Goal: Task Accomplishment & Management: Manage account settings

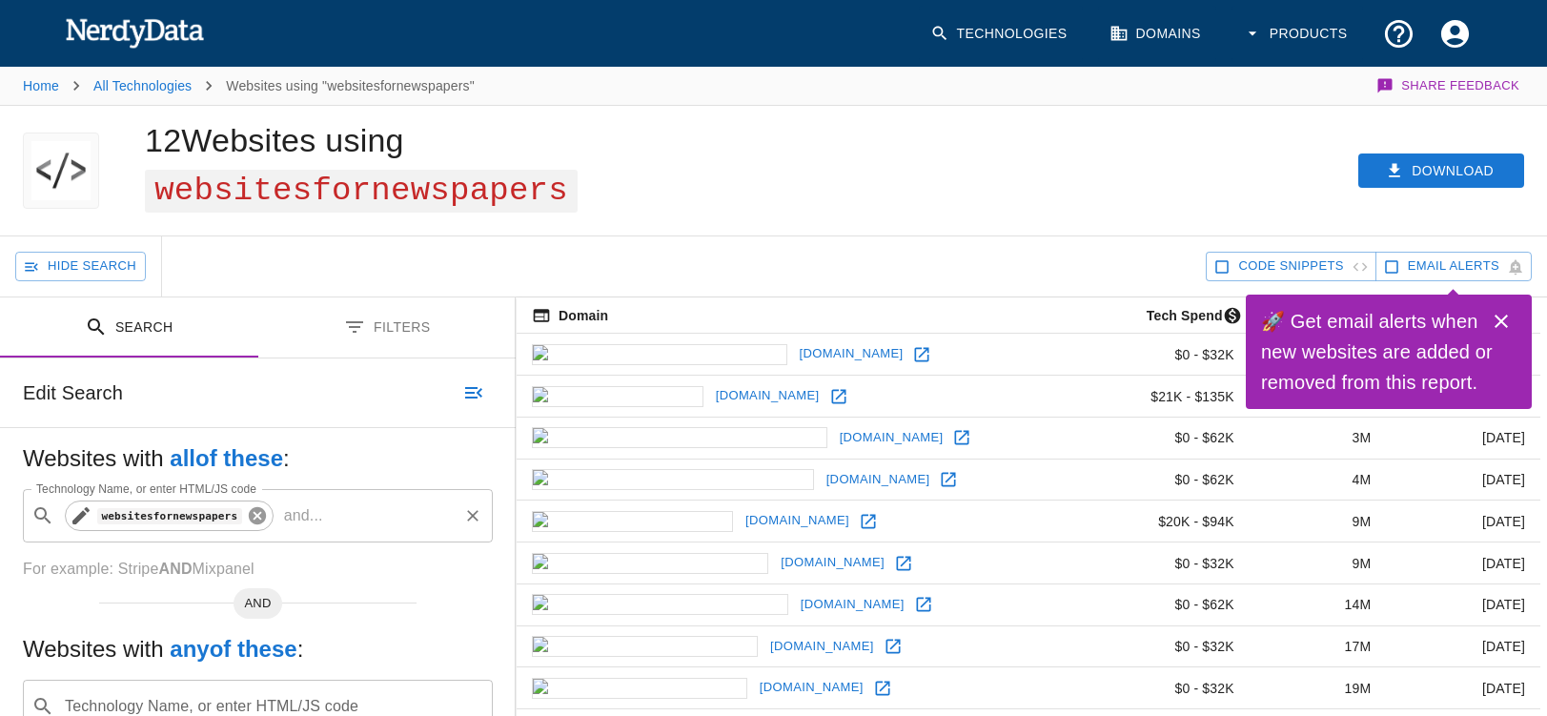
click at [263, 516] on icon at bounding box center [256, 515] width 17 height 17
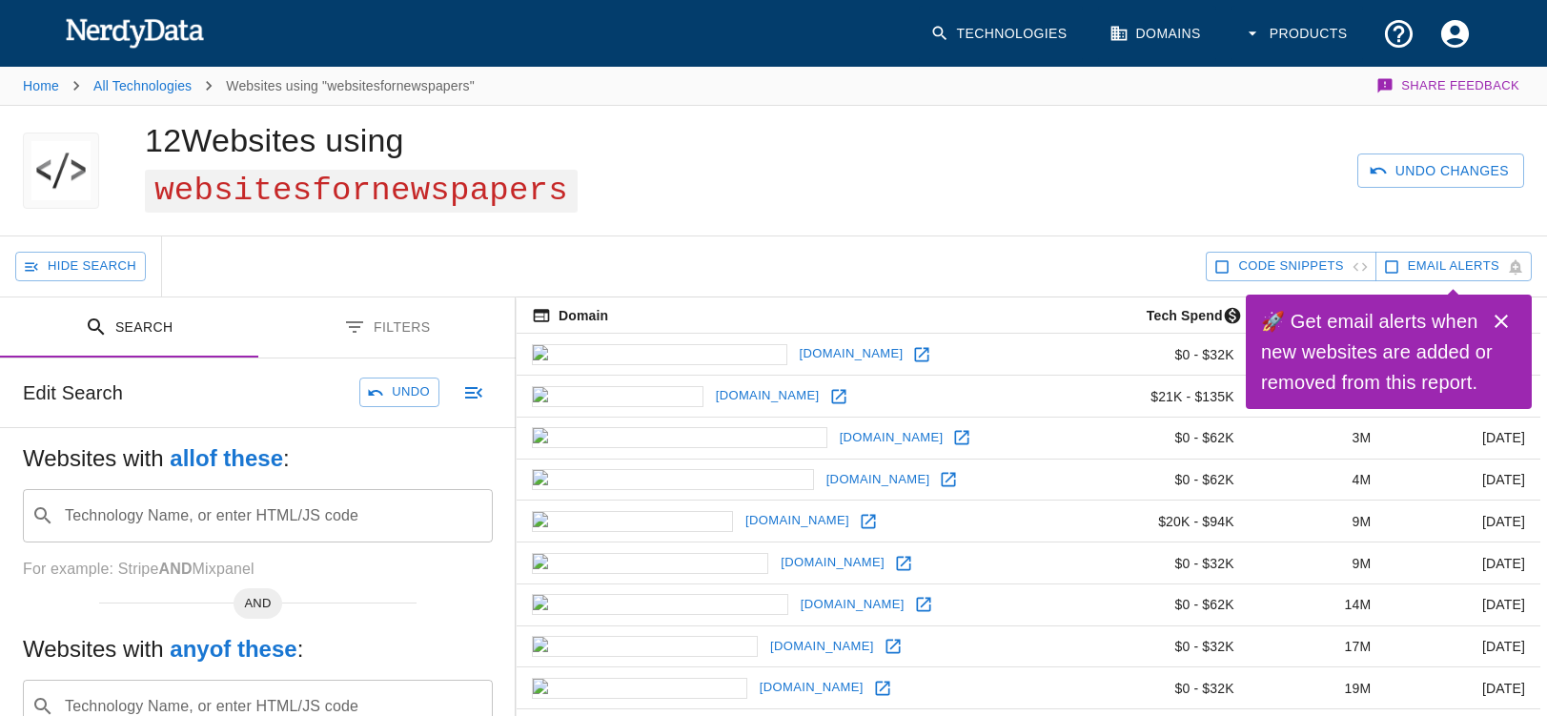
click at [140, 521] on input "Technology Name, or enter HTML/JS code" at bounding box center [273, 516] width 422 height 36
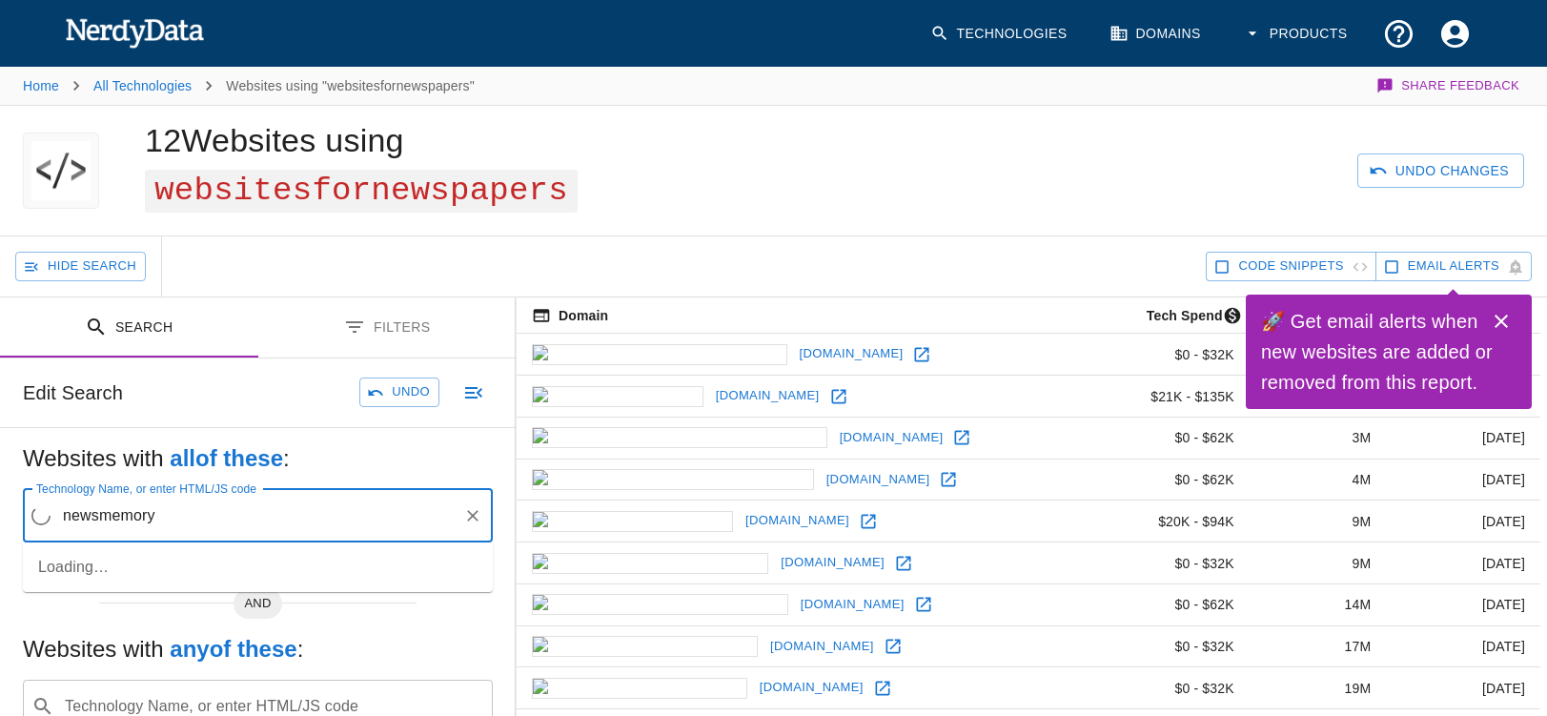
type input "newsmemory"
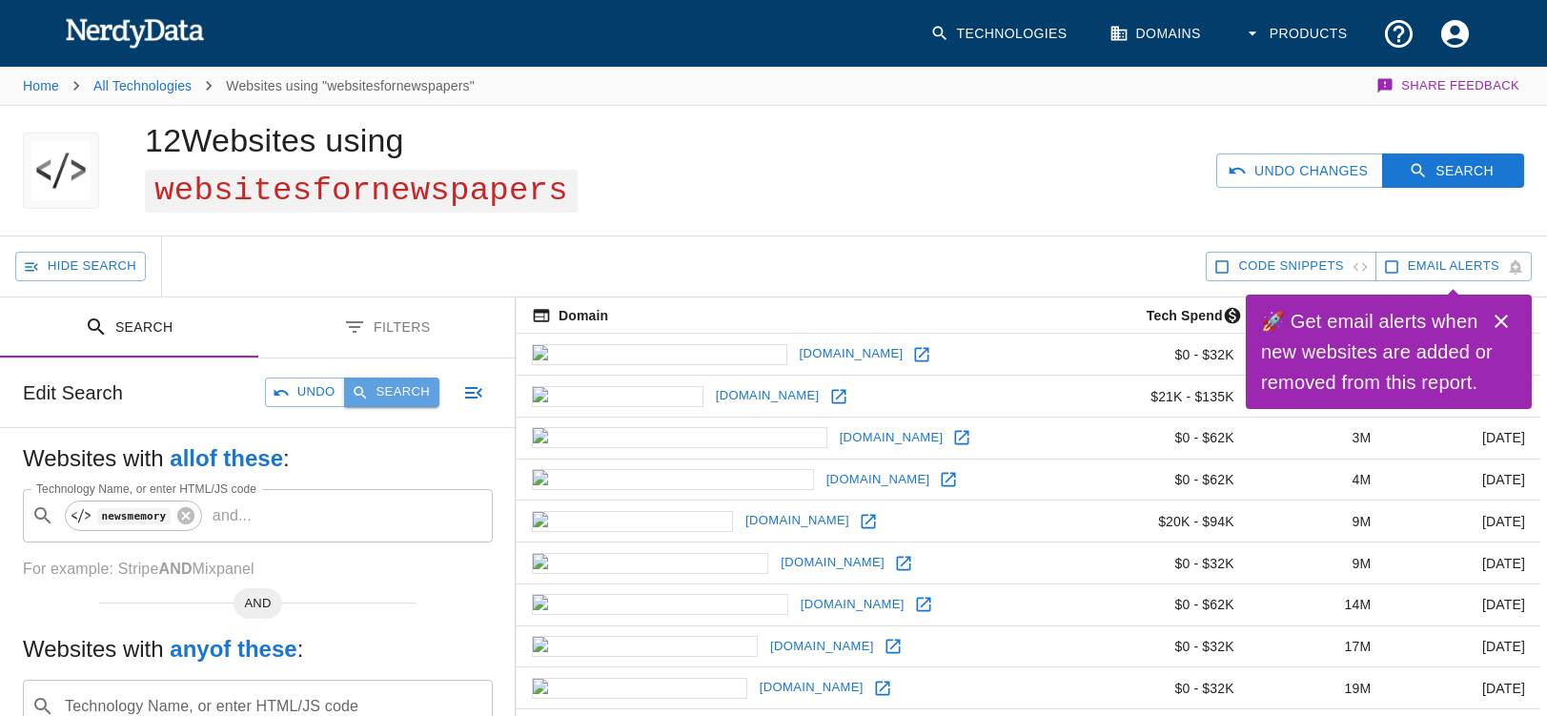
click at [417, 386] on button "Search" at bounding box center [391, 393] width 95 height 30
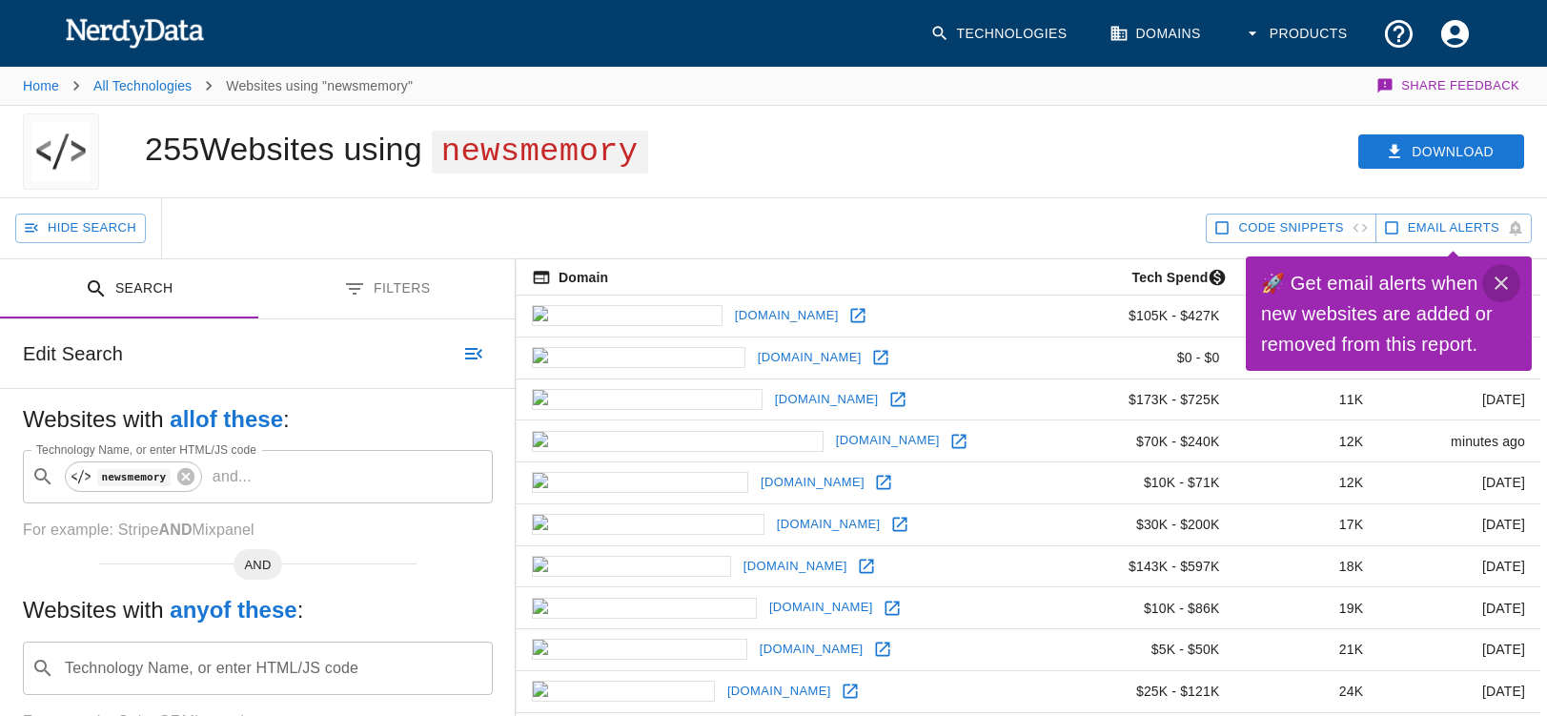
click at [1505, 280] on icon "Close" at bounding box center [1501, 282] width 13 height 13
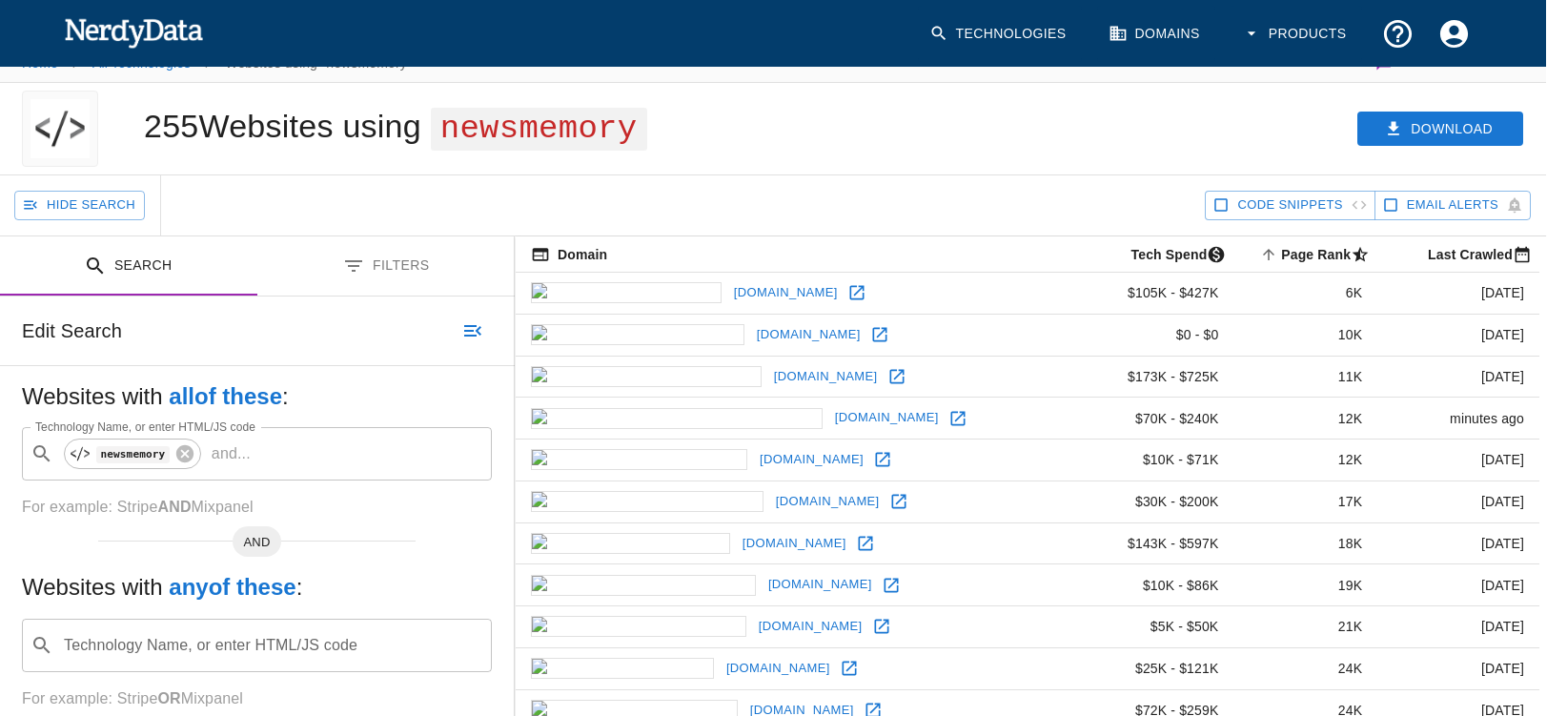
scroll to position [0, 1]
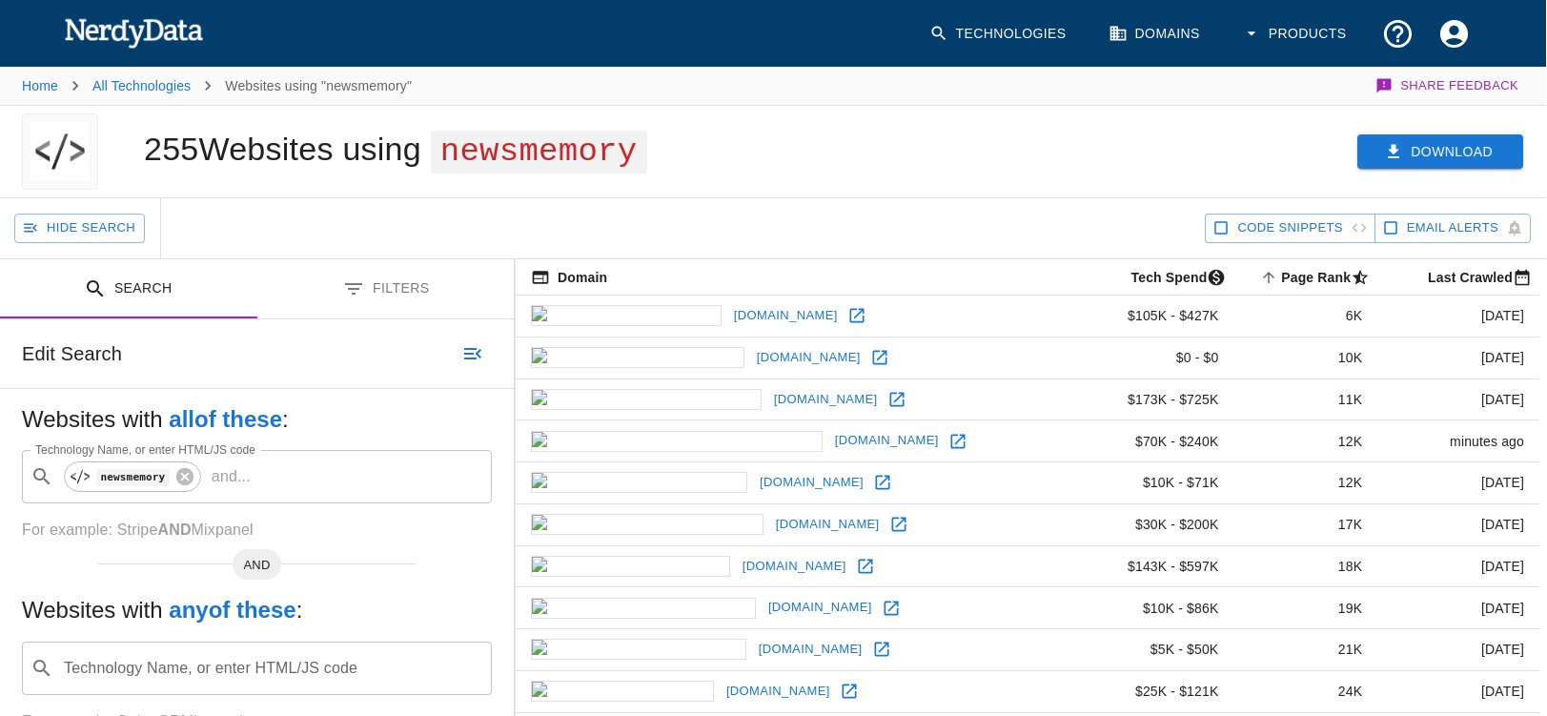
click at [1423, 153] on button "Download" at bounding box center [1441, 151] width 166 height 35
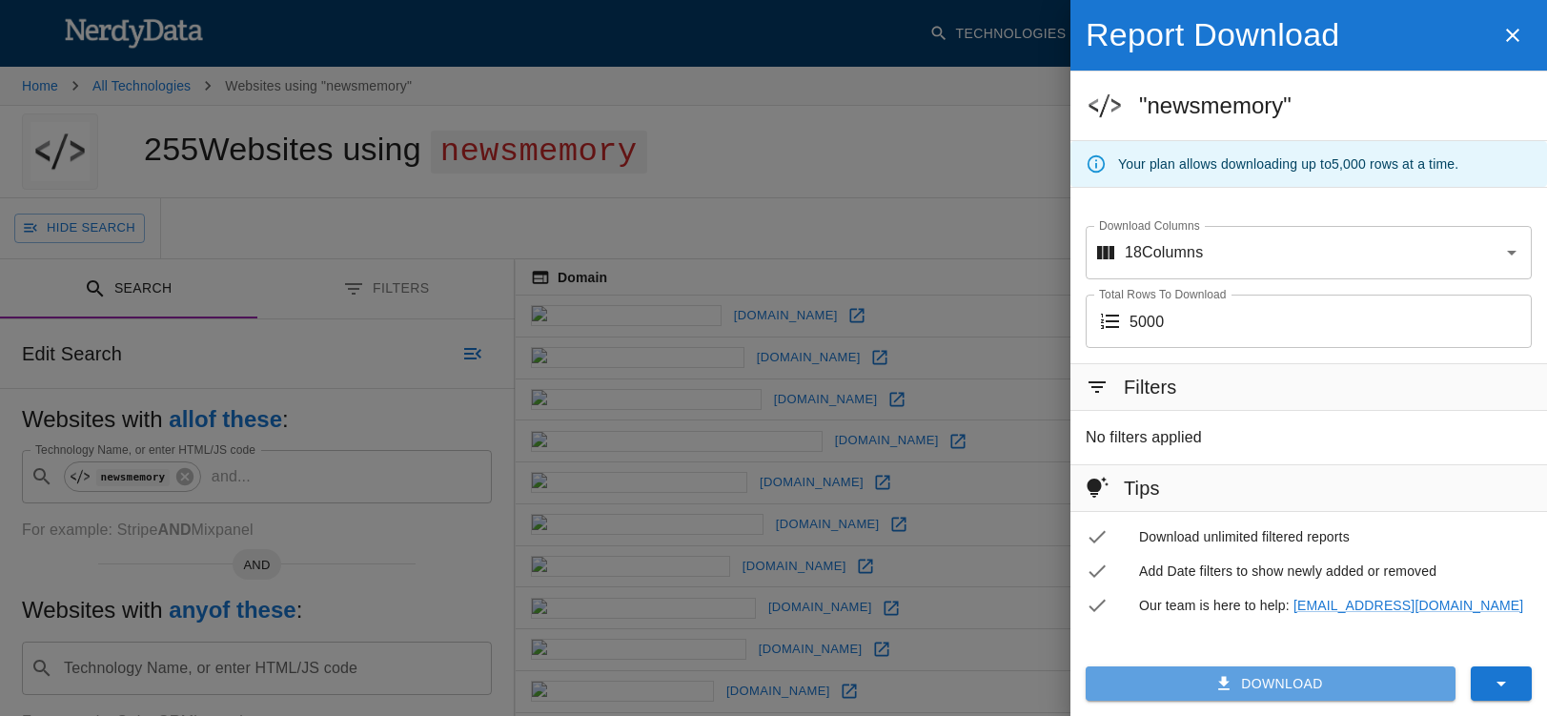
click at [1258, 685] on button "Download" at bounding box center [1271, 683] width 370 height 35
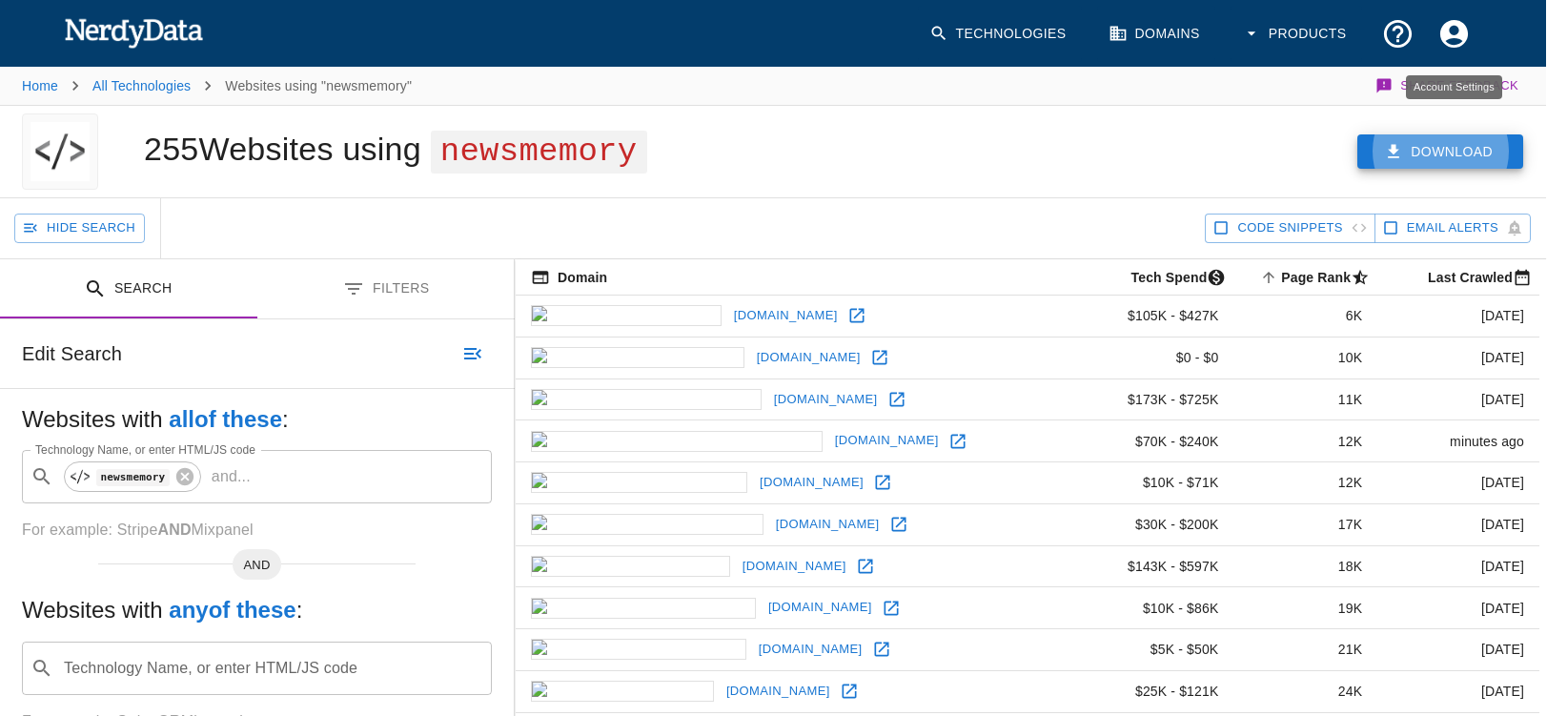
click at [1459, 36] on icon "Account Settings" at bounding box center [1454, 33] width 28 height 28
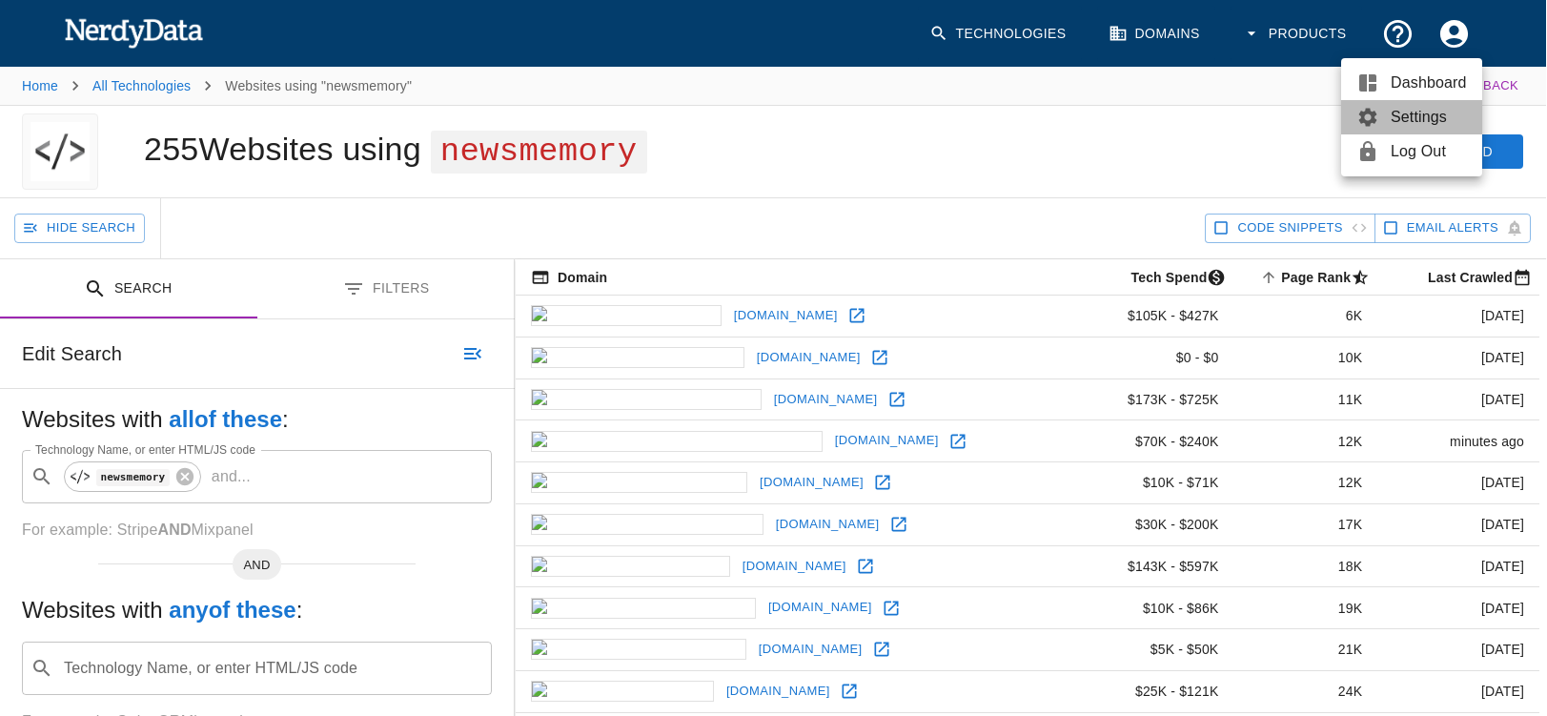
click at [1420, 112] on span "Settings" at bounding box center [1429, 117] width 76 height 23
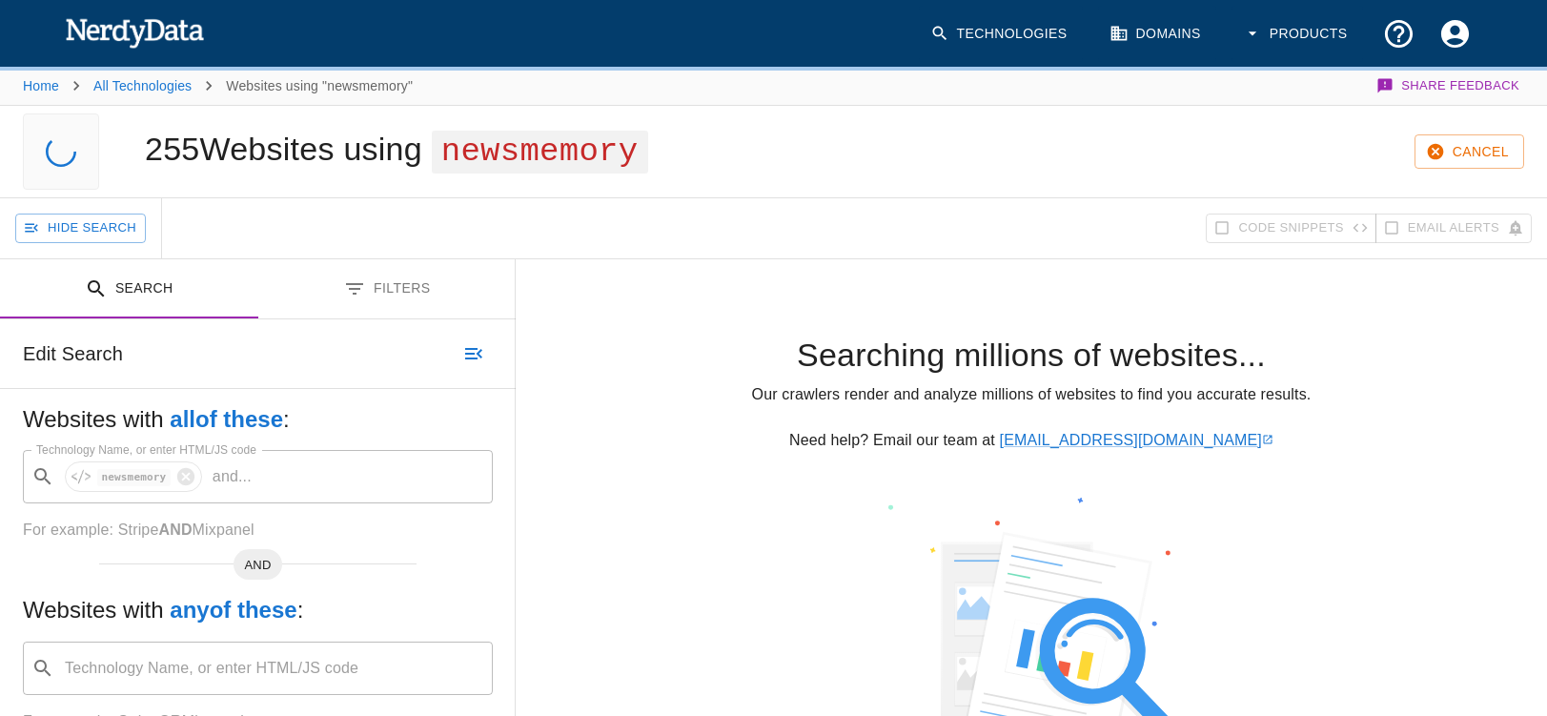
scroll to position [0, 0]
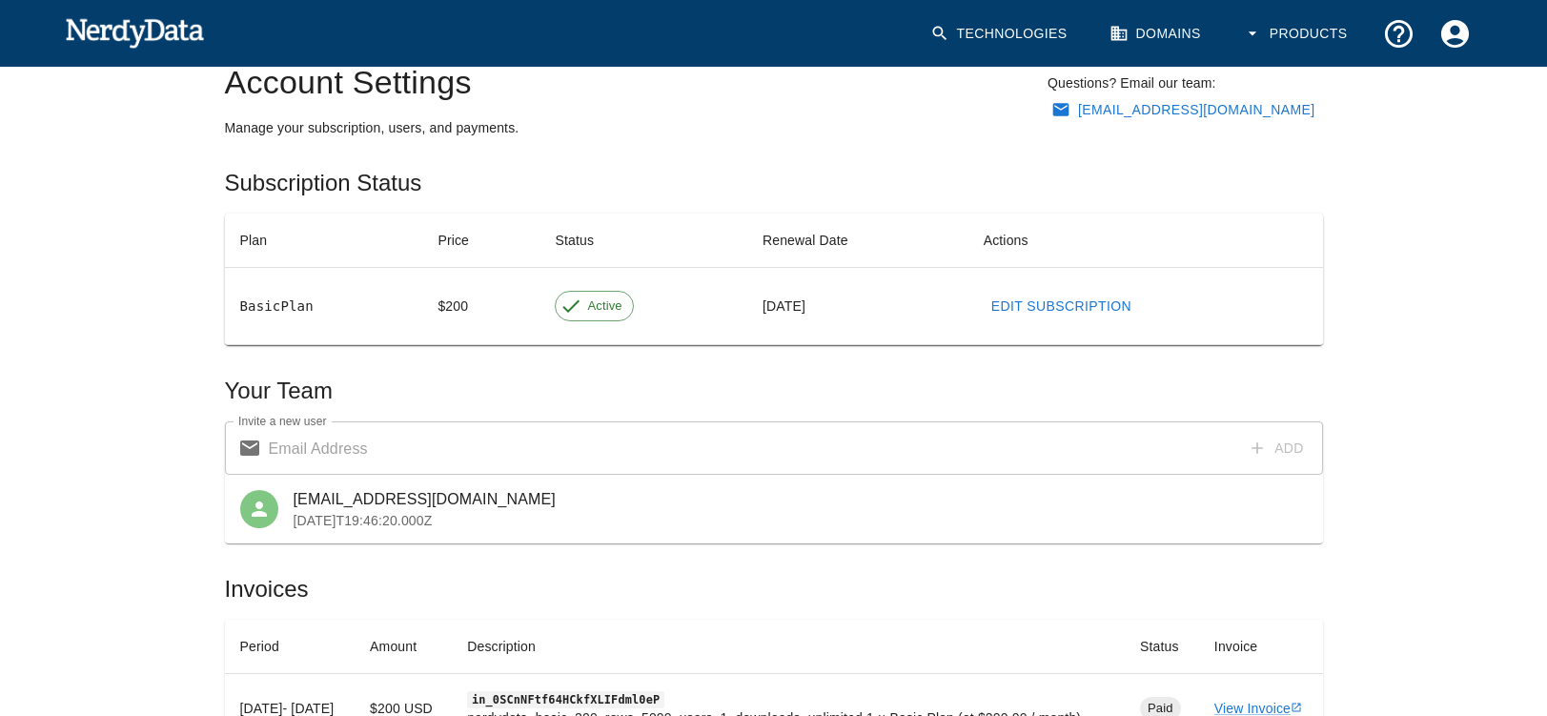
scroll to position [72, 0]
click at [1026, 306] on link "Edit Subscription" at bounding box center [1061, 307] width 155 height 35
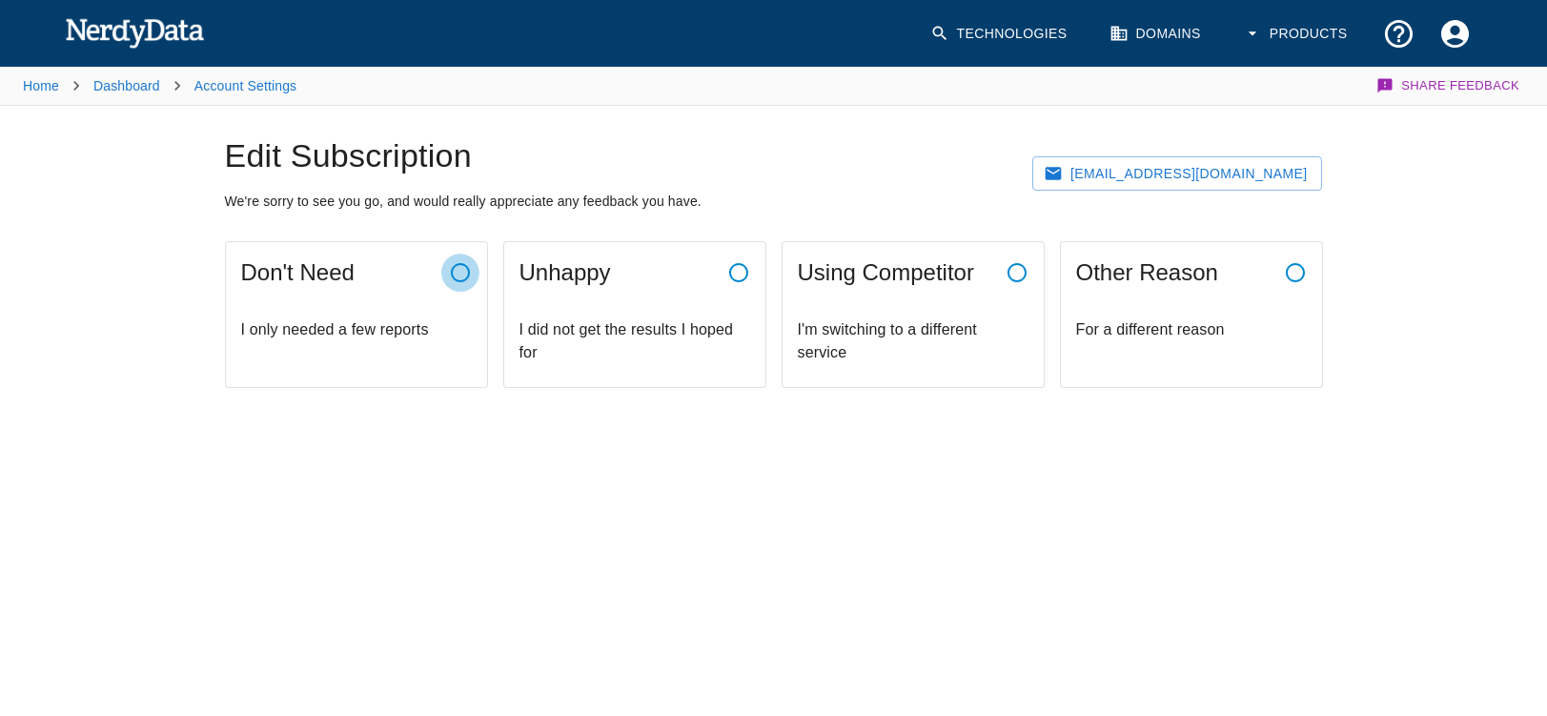
click at [462, 267] on icon "button" at bounding box center [460, 272] width 23 height 23
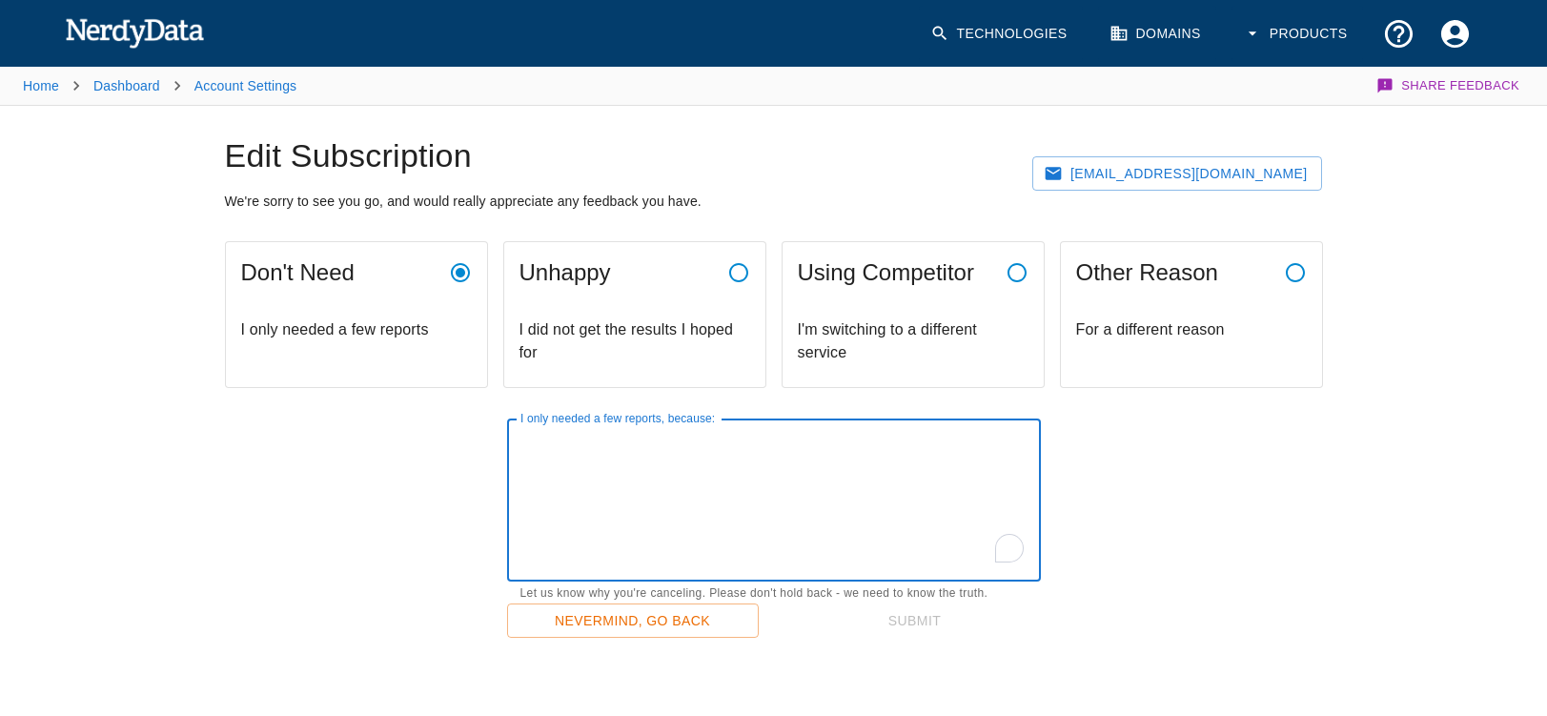
click at [766, 452] on textarea "I only needed a few reports, because:" at bounding box center [774, 501] width 507 height 132
type textarea "I only needed a few reports."
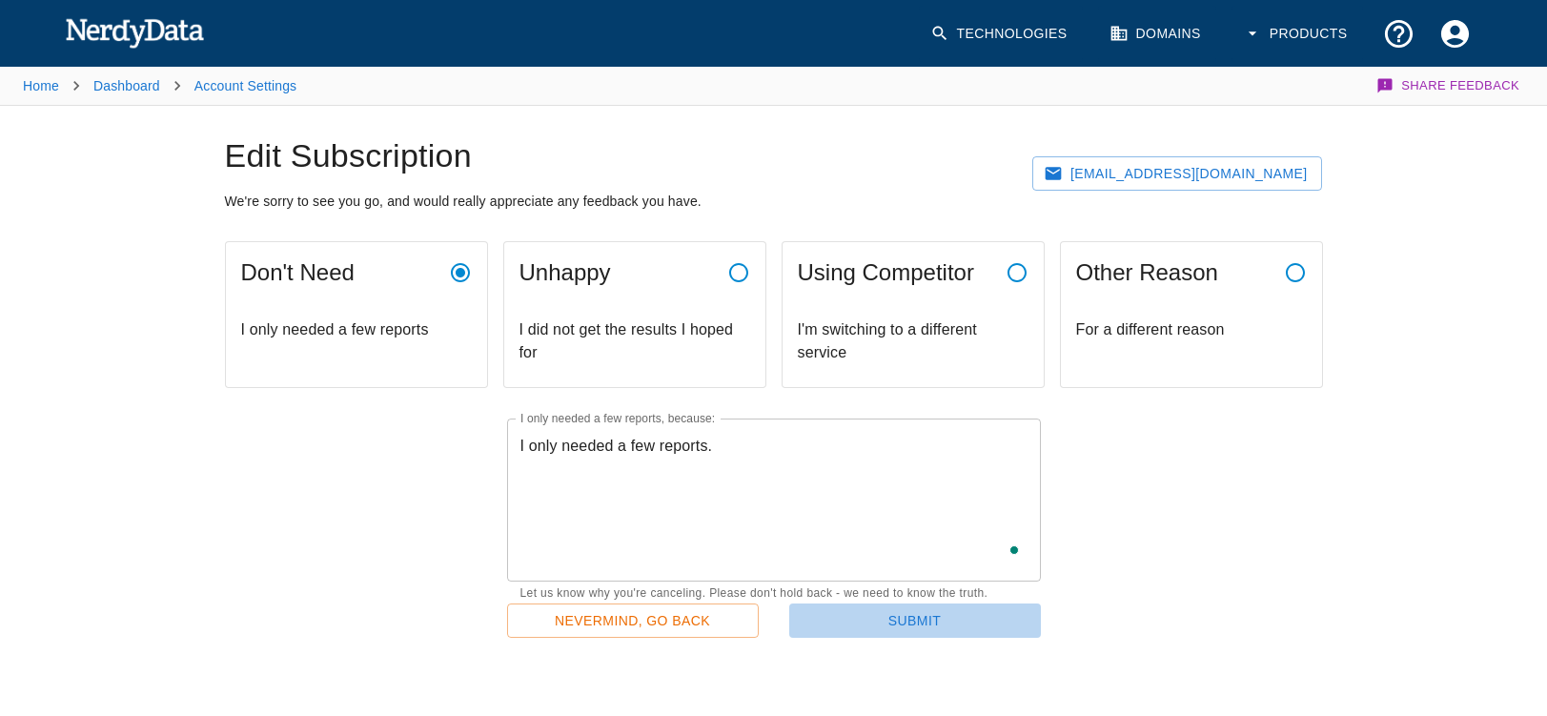
click at [927, 622] on button "Submit" at bounding box center [915, 620] width 252 height 35
